Goal: Information Seeking & Learning: Learn about a topic

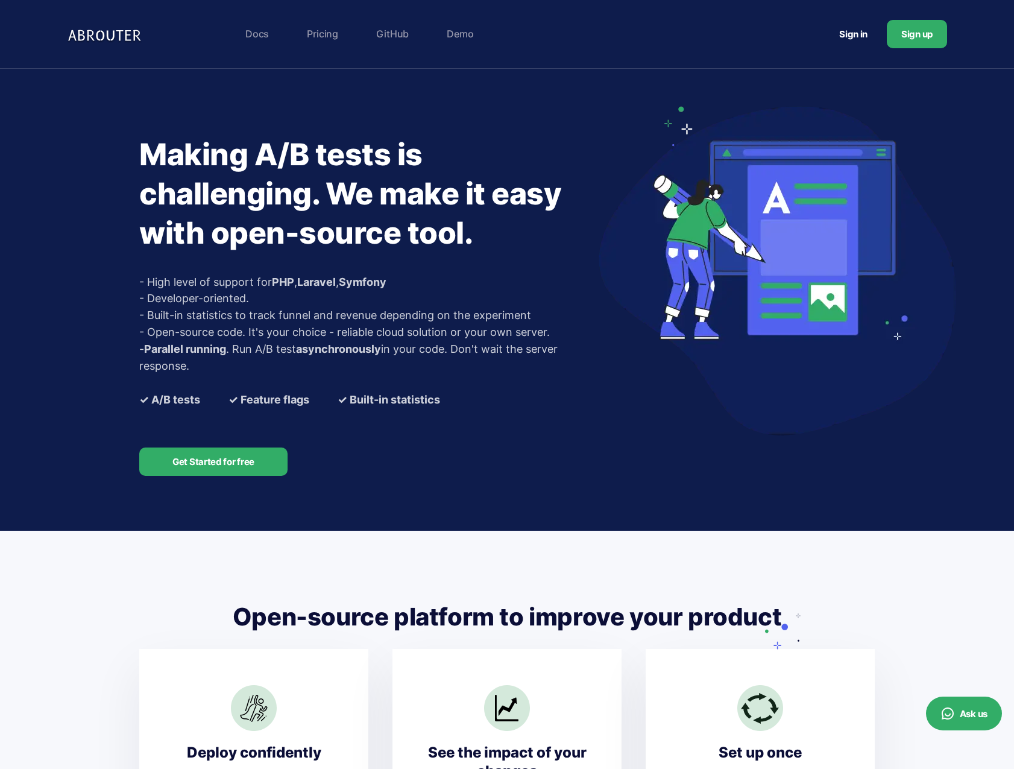
click at [316, 34] on link "Pricing" at bounding box center [322, 34] width 43 height 24
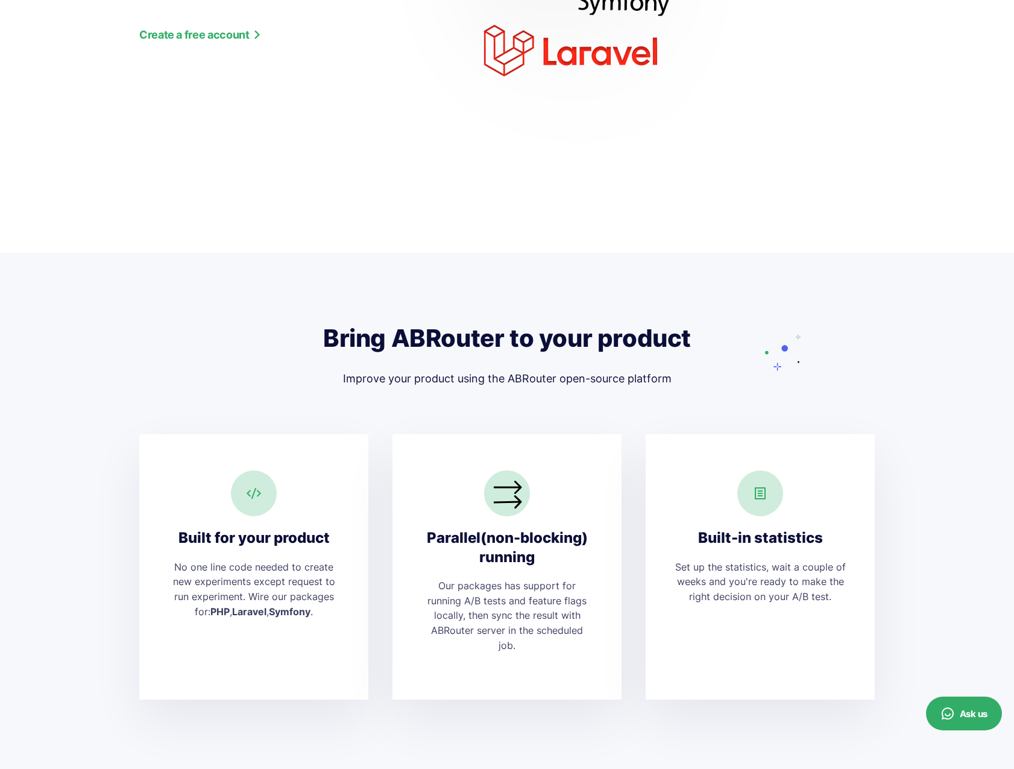
scroll to position [1931, 0]
